Goal: Task Accomplishment & Management: Manage account settings

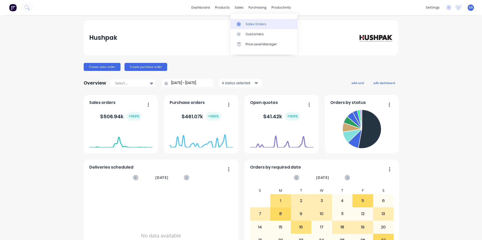
click at [252, 23] on div "Sales Orders" at bounding box center [256, 24] width 21 height 5
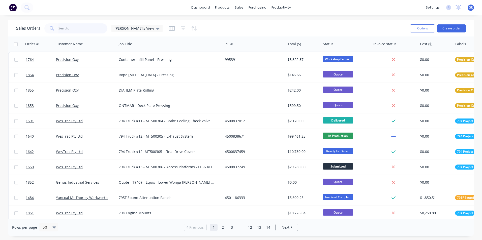
click at [72, 28] on input "text" at bounding box center [82, 28] width 49 height 10
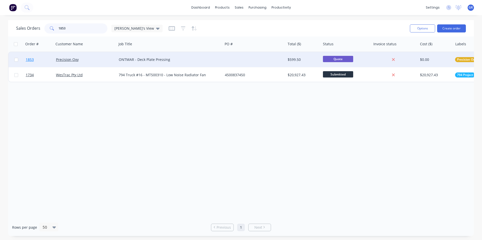
type input "1853"
click at [32, 59] on span "1853" at bounding box center [30, 59] width 8 height 5
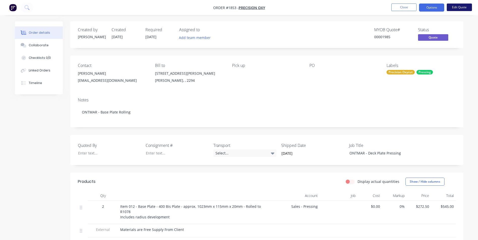
click at [465, 6] on button "Edit Quote" at bounding box center [459, 8] width 25 height 8
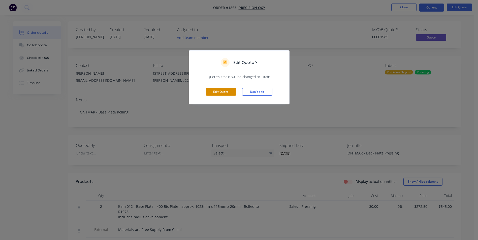
click at [222, 91] on button "Edit Quote" at bounding box center [221, 92] width 30 height 8
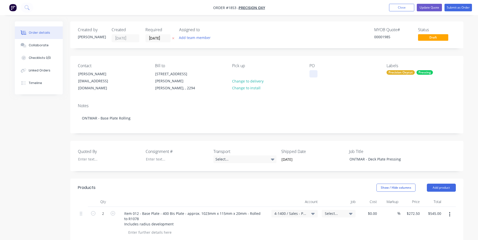
click at [310, 76] on div at bounding box center [314, 73] width 8 height 7
paste div
click at [159, 38] on input "[DATE]" at bounding box center [158, 39] width 25 height 8
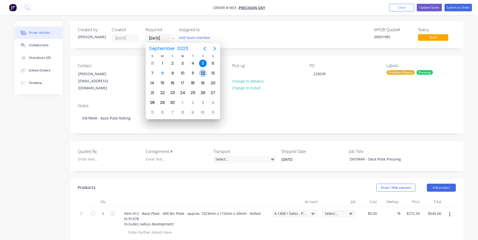
click at [205, 73] on div "12" at bounding box center [203, 74] width 8 height 8
type input "[DATE]"
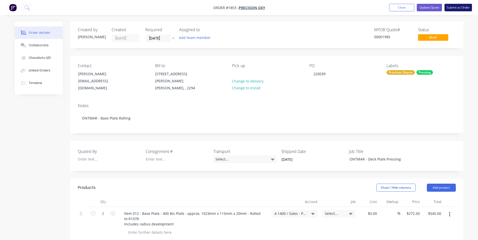
click at [458, 7] on button "Submit as Order" at bounding box center [458, 8] width 27 height 8
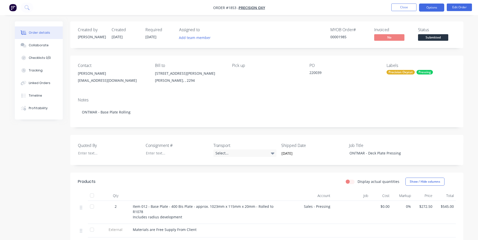
click at [433, 9] on button "Options" at bounding box center [431, 8] width 25 height 8
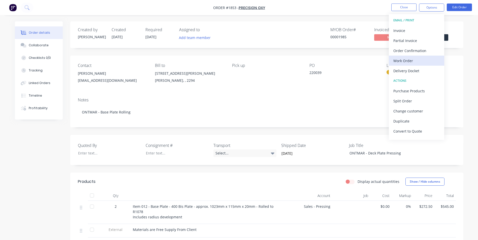
click at [404, 60] on div "Work Order" at bounding box center [416, 60] width 46 height 7
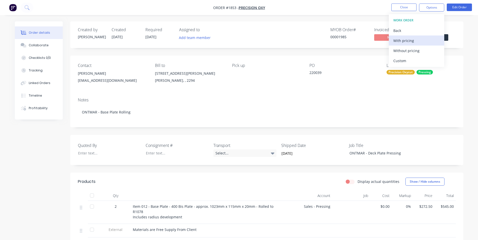
click at [404, 40] on div "With pricing" at bounding box center [416, 40] width 46 height 7
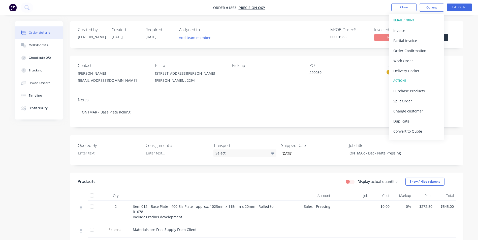
click at [330, 12] on nav "Order #1853 - Precision Oxy Close Options EMAIL / PRINT Invoice Partial Invoice…" at bounding box center [239, 7] width 478 height 15
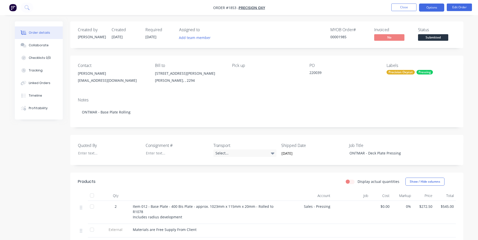
click at [432, 9] on button "Options" at bounding box center [431, 8] width 25 height 8
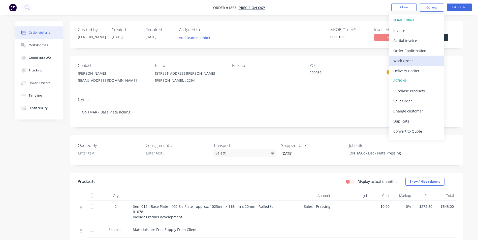
click at [406, 61] on div "Work Order" at bounding box center [416, 60] width 46 height 7
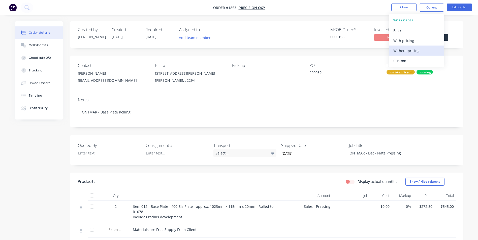
click at [405, 50] on div "Without pricing" at bounding box center [416, 50] width 46 height 7
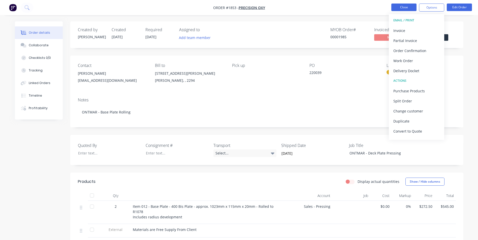
click at [402, 8] on button "Close" at bounding box center [403, 8] width 25 height 8
